Goal: Information Seeking & Learning: Learn about a topic

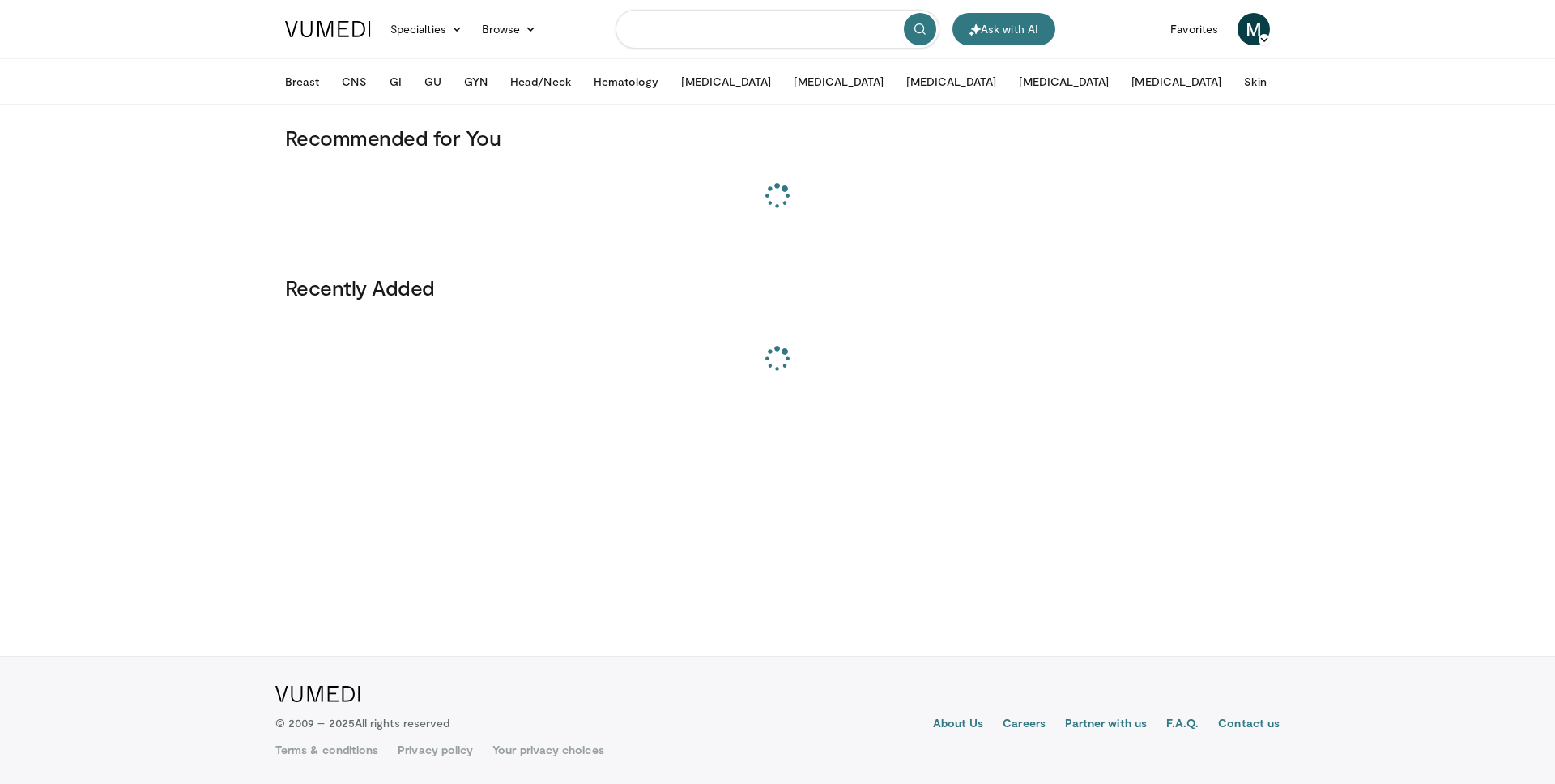
click at [695, 26] on input "Search topics, interventions" at bounding box center [777, 29] width 324 height 39
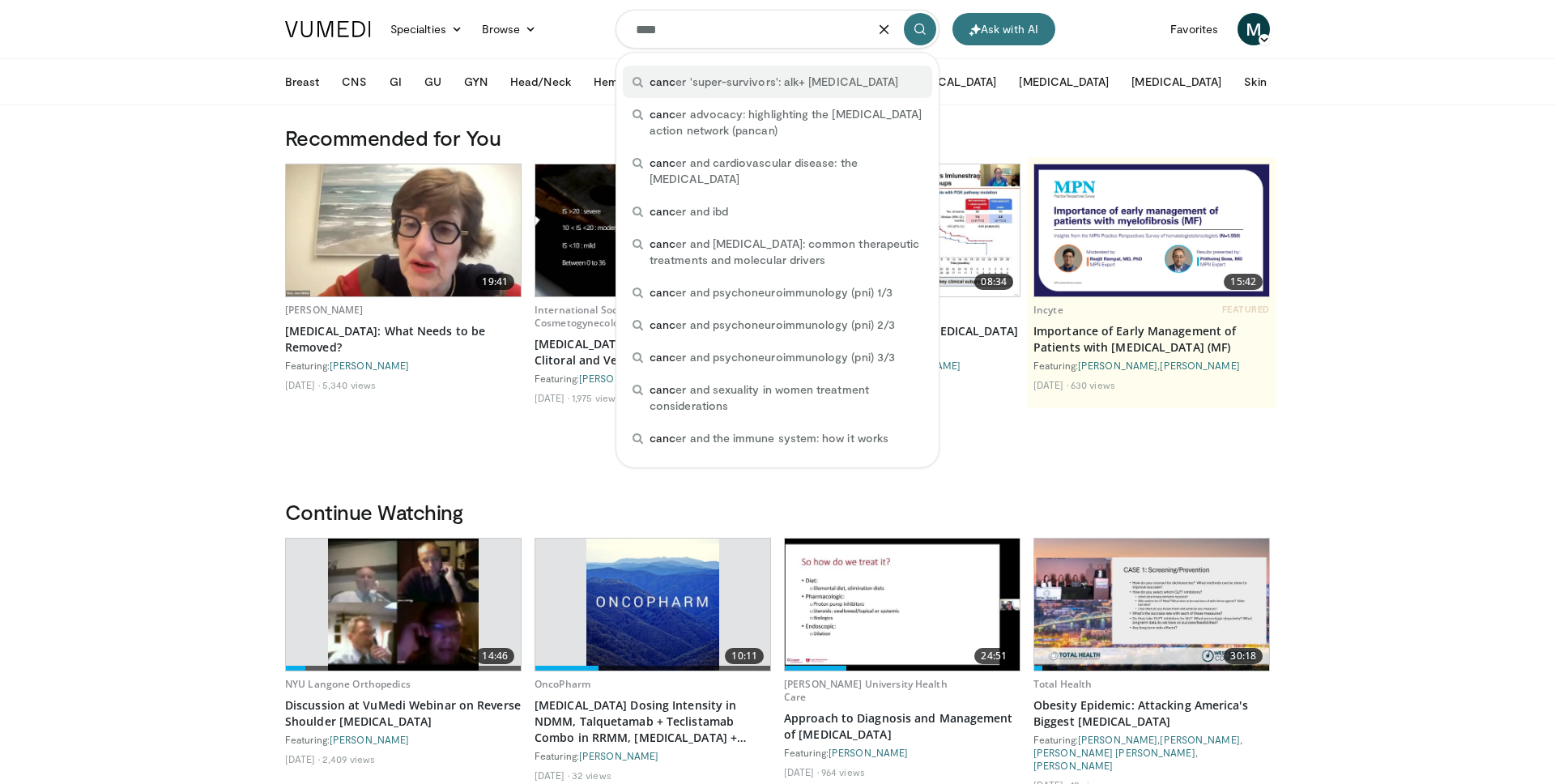
click at [761, 95] on div "canc er 'super-survivors': alk+ nsclc" at bounding box center [777, 81] width 309 height 32
type input "**********"
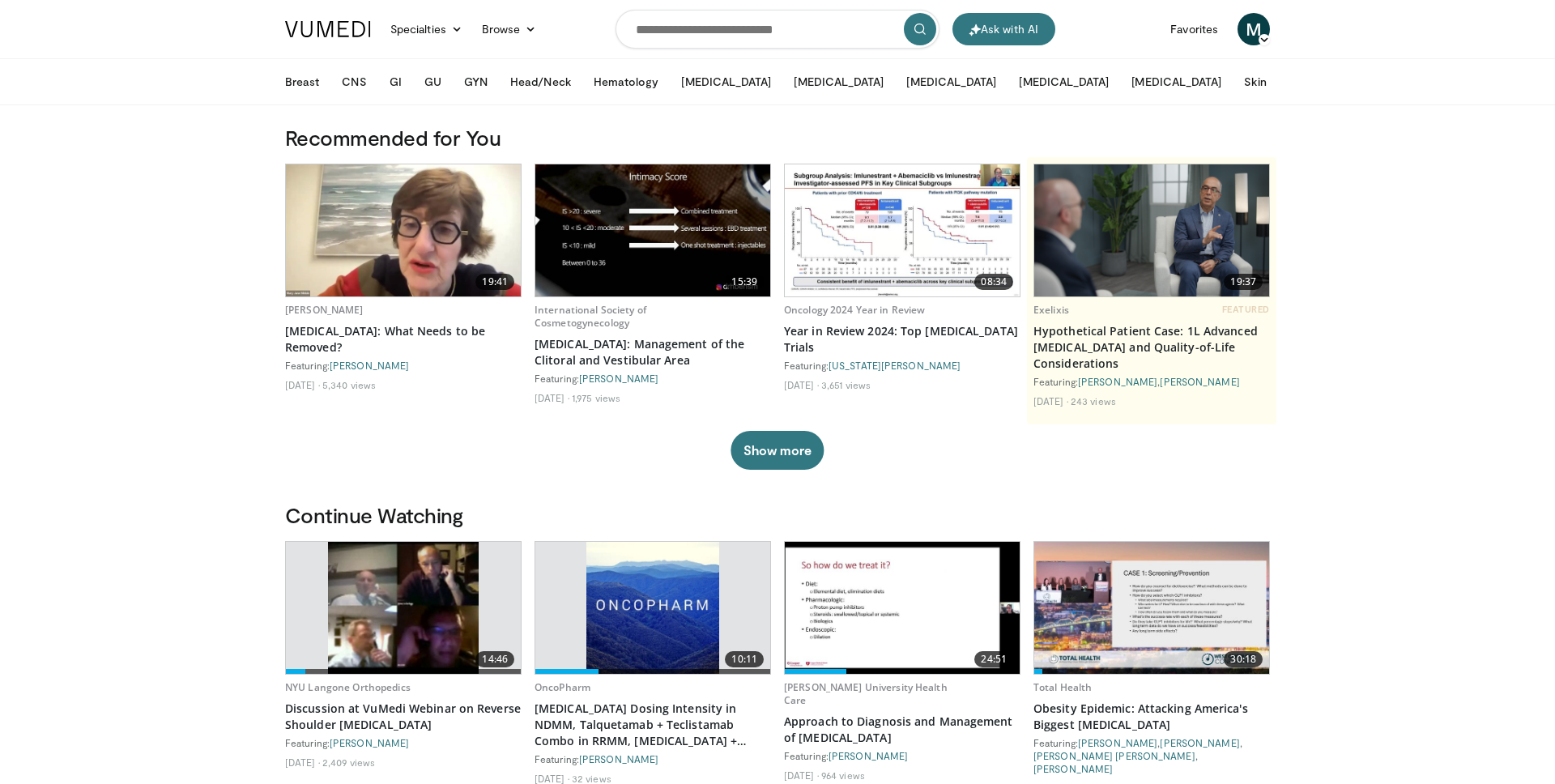
click at [416, 224] on img at bounding box center [403, 230] width 235 height 132
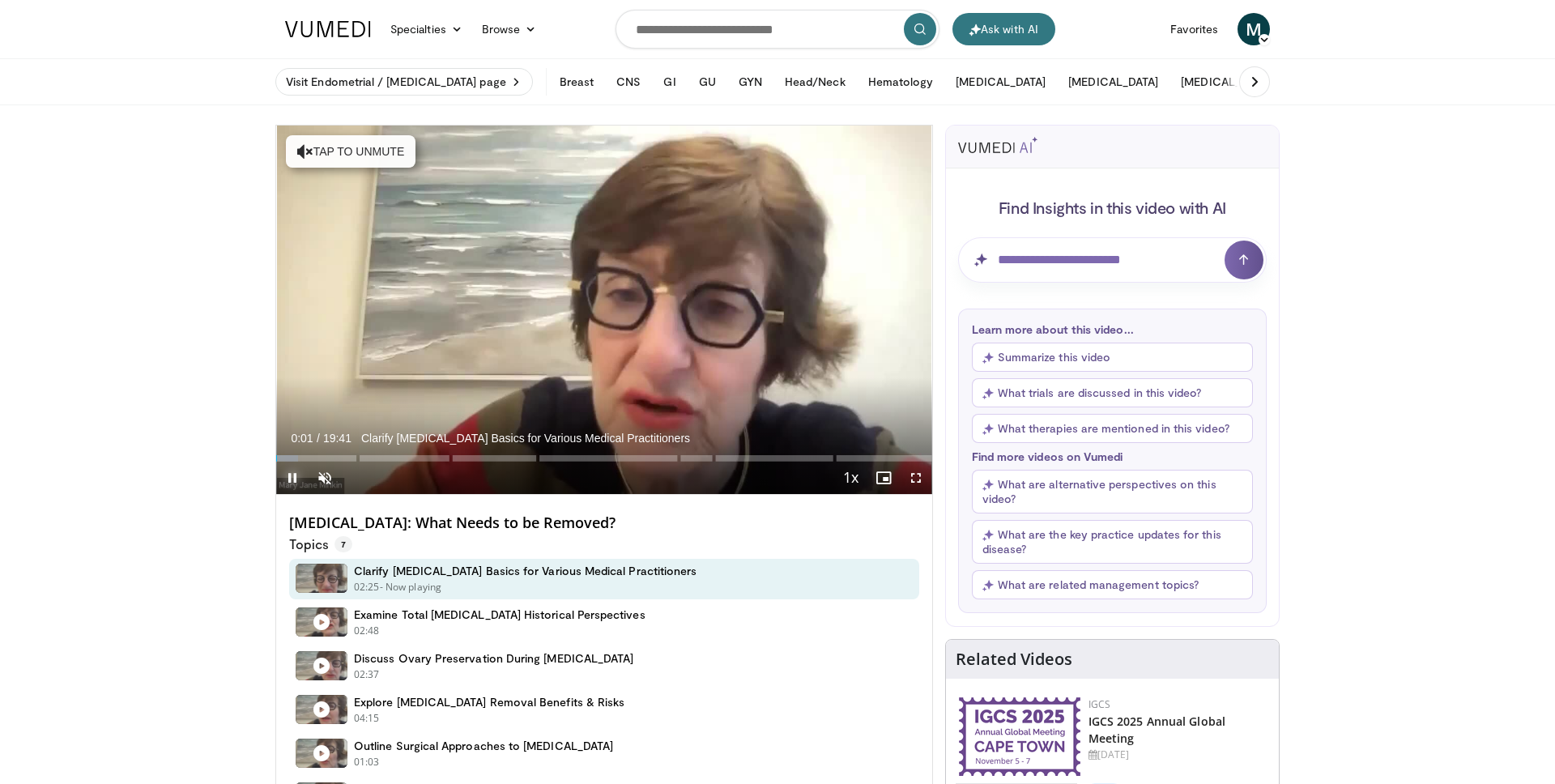
click at [296, 478] on span "Video Player" at bounding box center [292, 478] width 32 height 32
click at [822, 485] on div "Current Time 0:01 / Duration 19:41 Clarify [MEDICAL_DATA] Basics for Various Me…" at bounding box center [603, 478] width 656 height 32
